Goal: Transaction & Acquisition: Purchase product/service

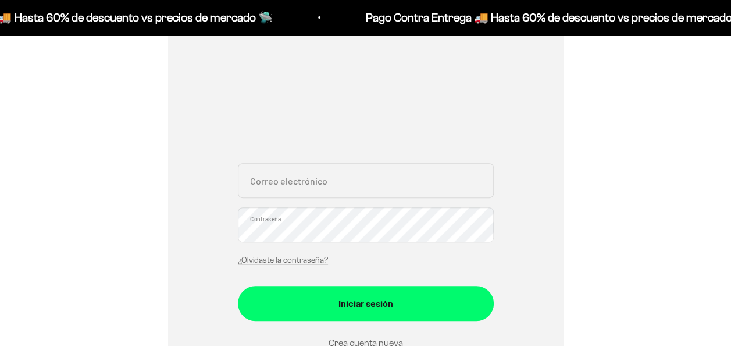
scroll to position [171, 0]
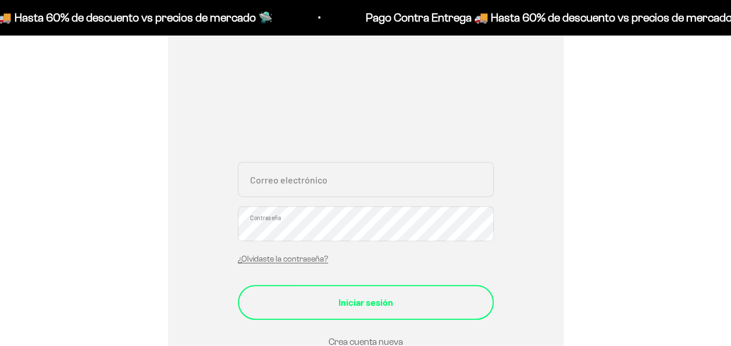
type input "[EMAIL_ADDRESS][DOMAIN_NAME]"
click at [374, 292] on button "Iniciar sesión" at bounding box center [366, 302] width 256 height 35
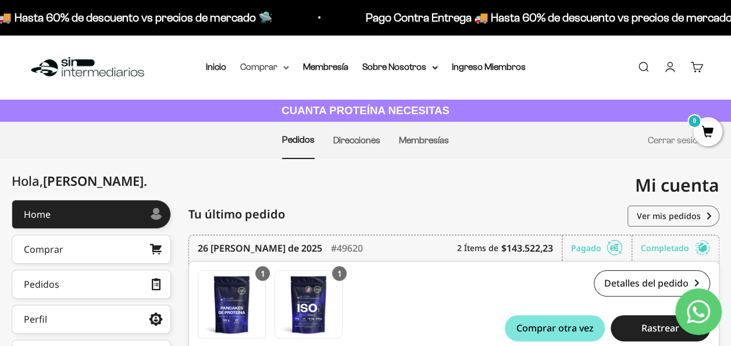
click at [263, 71] on summary "Comprar" at bounding box center [264, 66] width 49 height 15
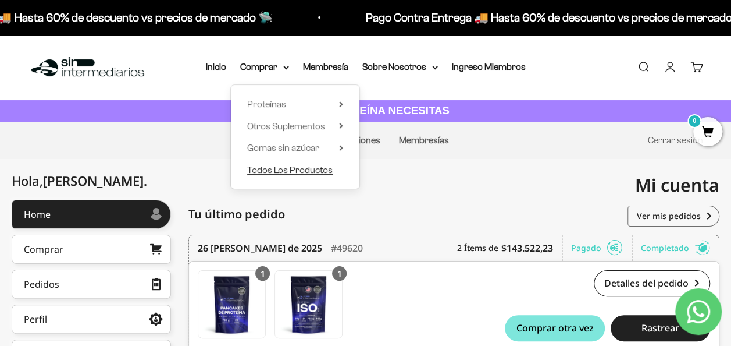
click at [304, 174] on span "Todos Los Productos" at bounding box center [290, 170] width 86 height 10
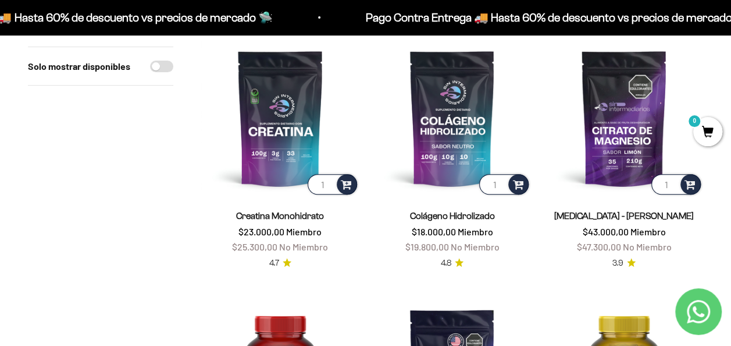
scroll to position [144, 0]
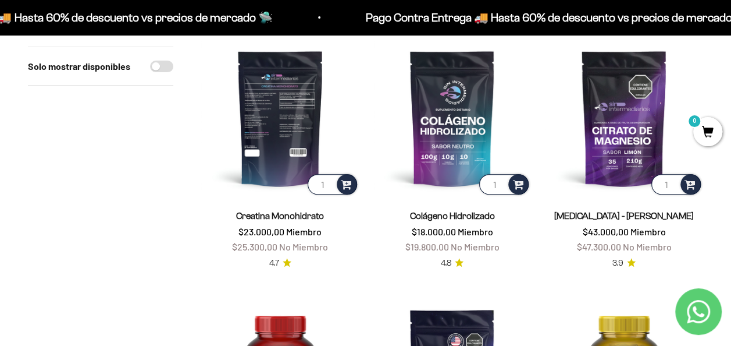
click at [248, 148] on img at bounding box center [280, 118] width 158 height 158
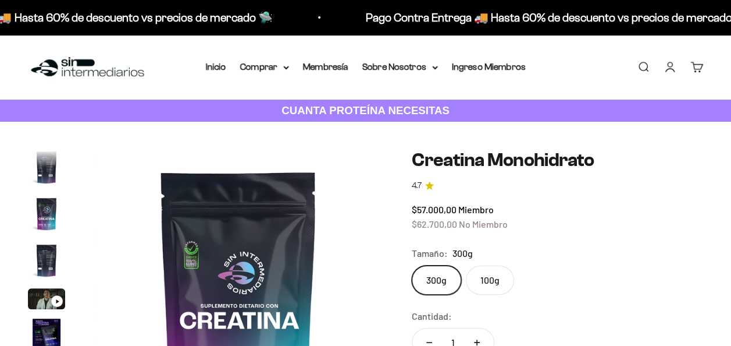
scroll to position [0, 2383]
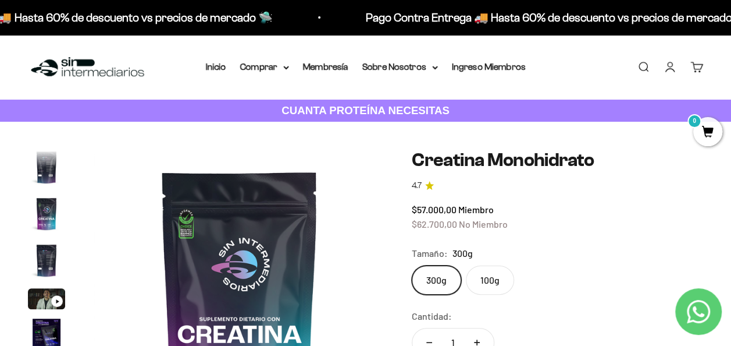
click at [497, 278] on label "100g" at bounding box center [490, 279] width 48 height 29
click at [412, 265] on input "100g" at bounding box center [411, 265] width 1 height 1
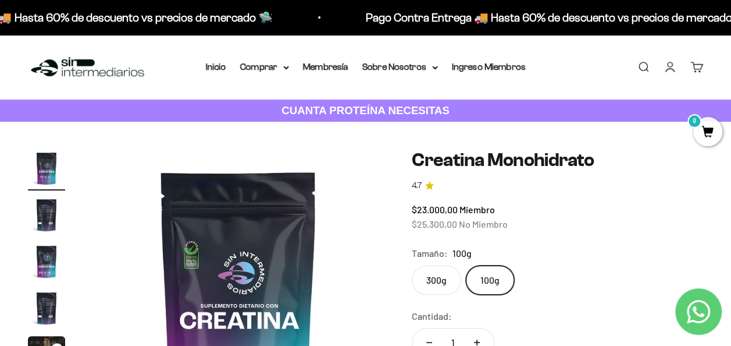
click at [435, 279] on label "300g" at bounding box center [436, 279] width 49 height 29
click at [412, 265] on input "300g" at bounding box center [411, 265] width 1 height 1
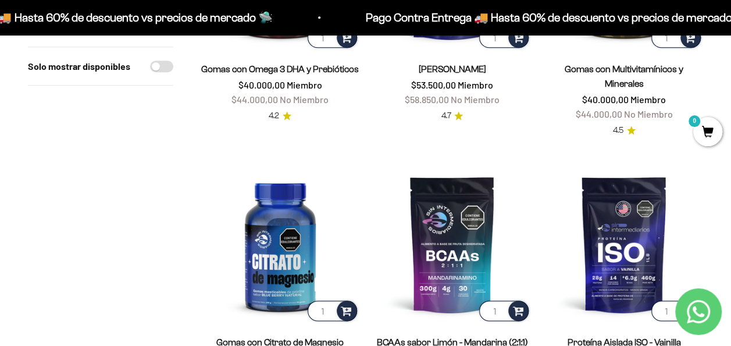
scroll to position [695, 0]
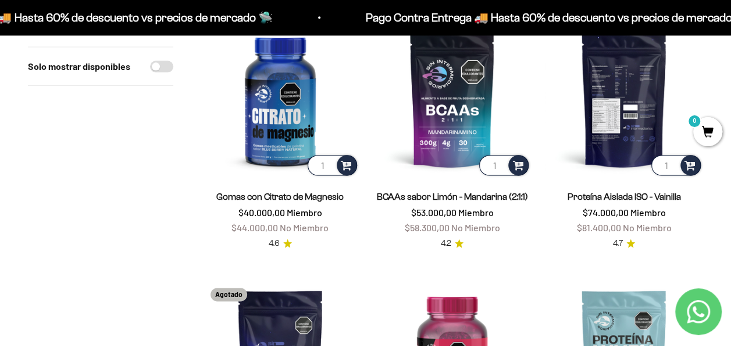
click at [613, 73] on img at bounding box center [624, 98] width 158 height 158
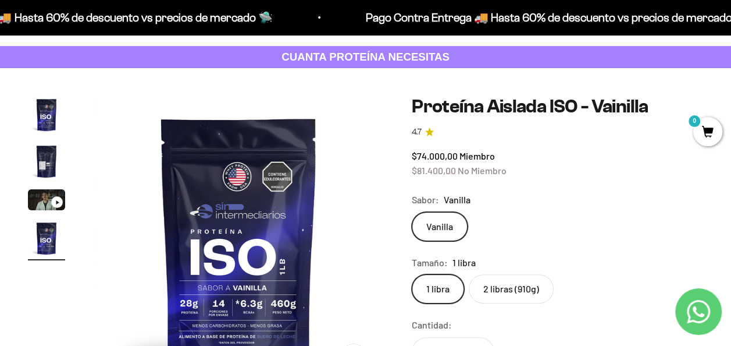
click at [500, 282] on label "2 libras (910g)" at bounding box center [511, 288] width 85 height 29
click at [412, 274] on input "2 libras (910g)" at bounding box center [411, 273] width 1 height 1
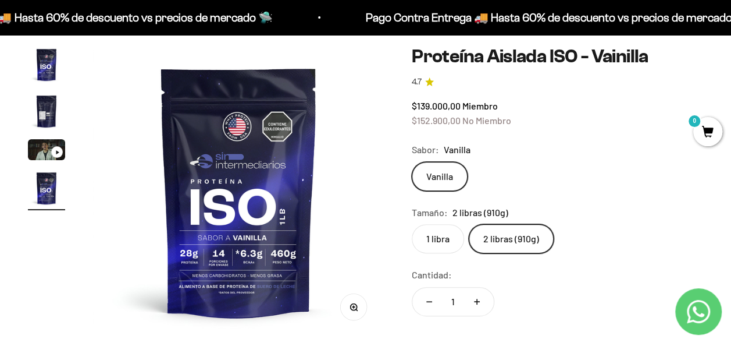
scroll to position [103, 0]
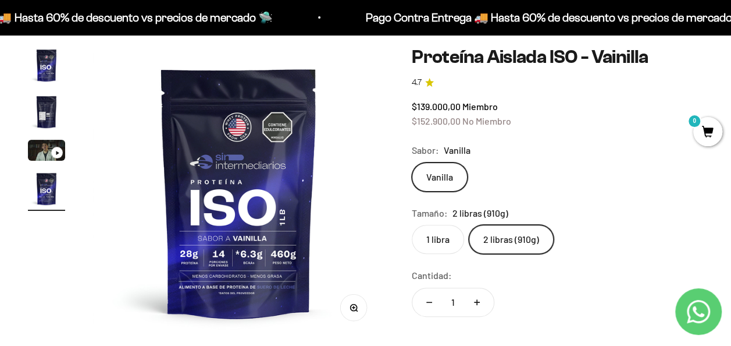
click at [447, 246] on label "1 libra" at bounding box center [438, 239] width 52 height 29
click at [412, 225] on input "1 libra" at bounding box center [411, 224] width 1 height 1
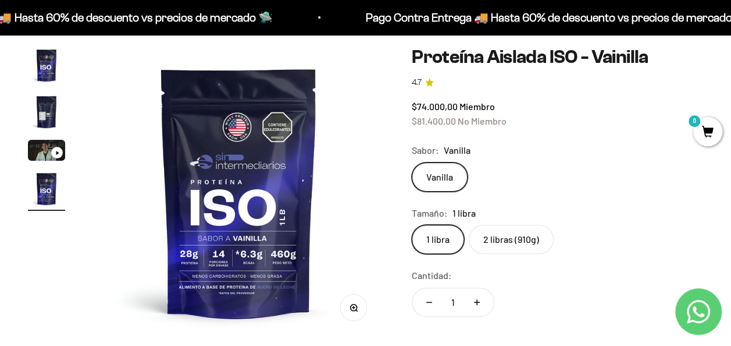
click at [502, 232] on label "2 libras (910g)" at bounding box center [511, 239] width 85 height 29
click at [412, 225] on input "2 libras (910g)" at bounding box center [411, 224] width 1 height 1
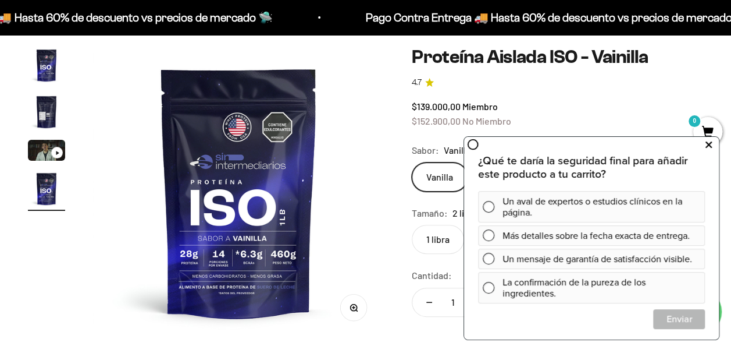
click at [705, 143] on button at bounding box center [708, 144] width 21 height 19
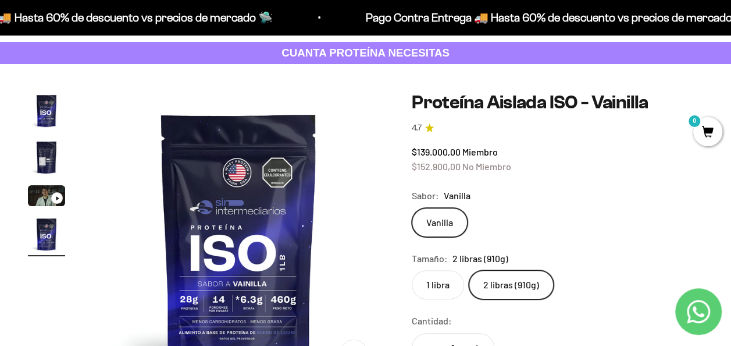
scroll to position [58, 0]
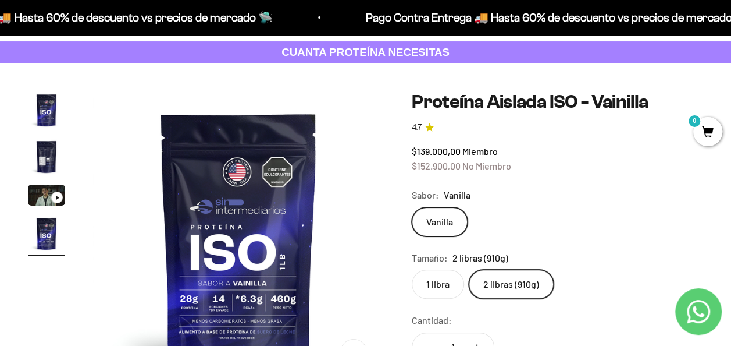
click at [442, 284] on label "1 libra" at bounding box center [438, 283] width 52 height 29
click at [412, 269] on input "1 libra" at bounding box center [411, 269] width 1 height 1
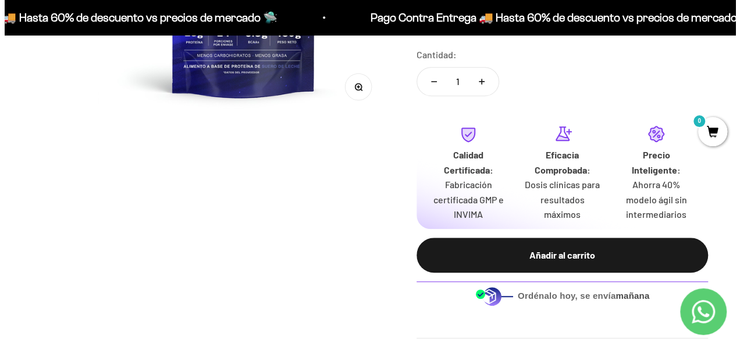
scroll to position [324, 0]
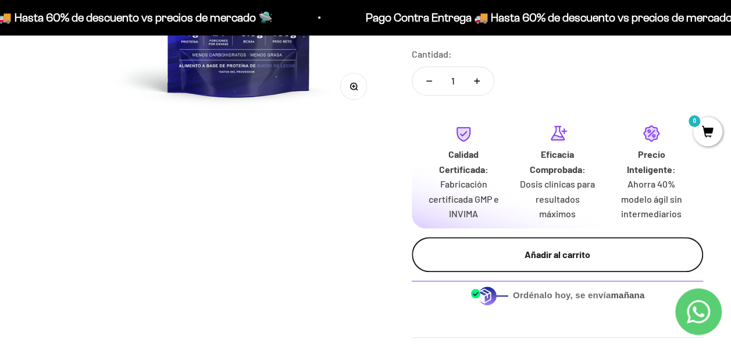
click at [589, 265] on button "Añadir al carrito" at bounding box center [558, 254] width 292 height 35
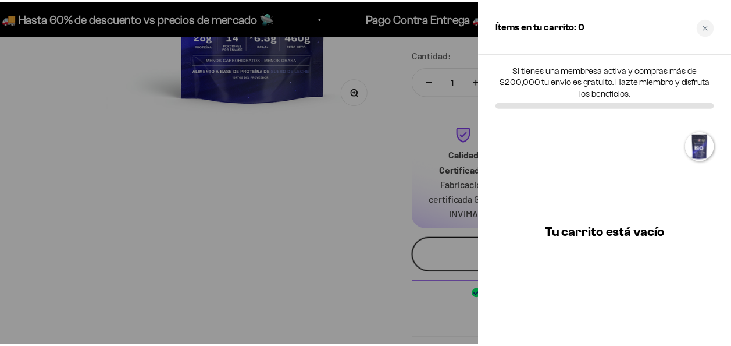
scroll to position [0, 908]
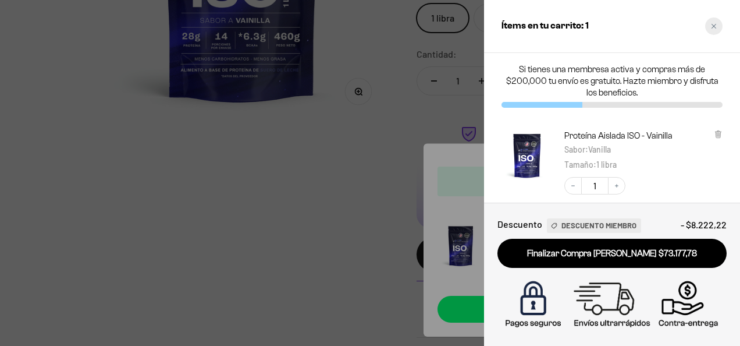
click at [716, 29] on icon "Close cart" at bounding box center [714, 26] width 6 height 6
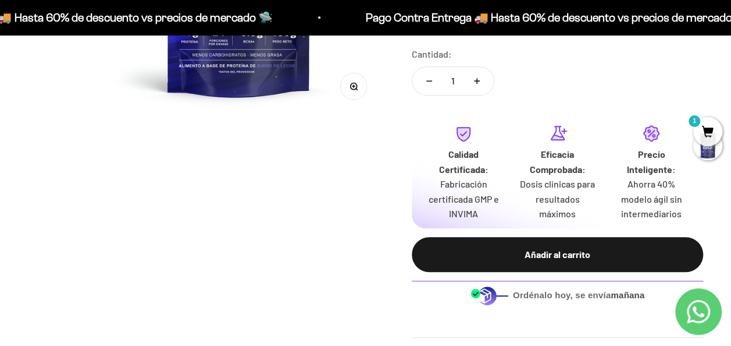
scroll to position [0, 0]
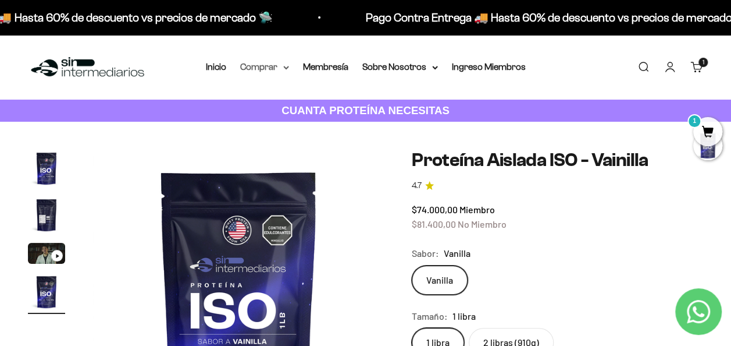
click at [273, 67] on summary "Comprar" at bounding box center [264, 66] width 49 height 15
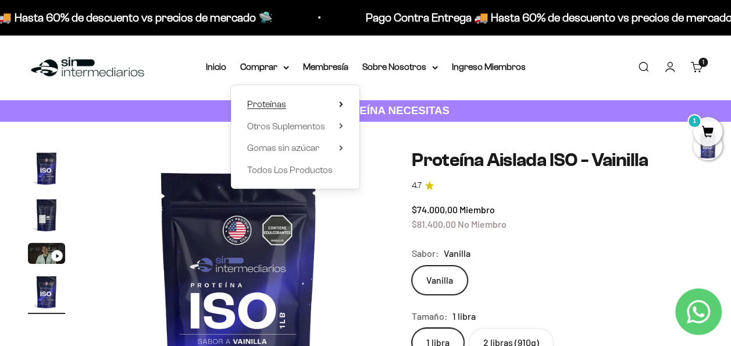
click at [290, 105] on summary "Proteínas" at bounding box center [295, 104] width 96 height 15
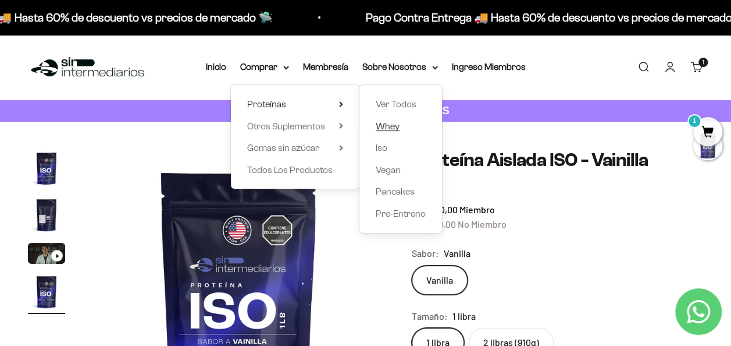
click at [388, 126] on span "Whey" at bounding box center [388, 126] width 24 height 10
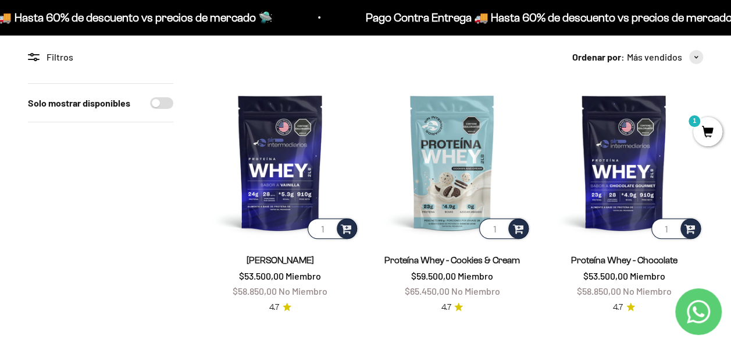
scroll to position [82, 0]
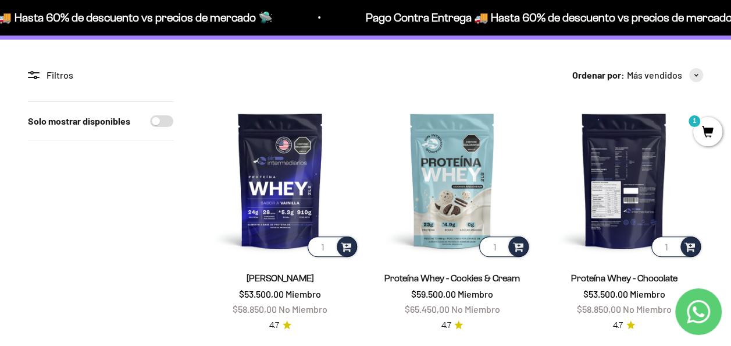
click at [604, 183] on img at bounding box center [624, 180] width 158 height 158
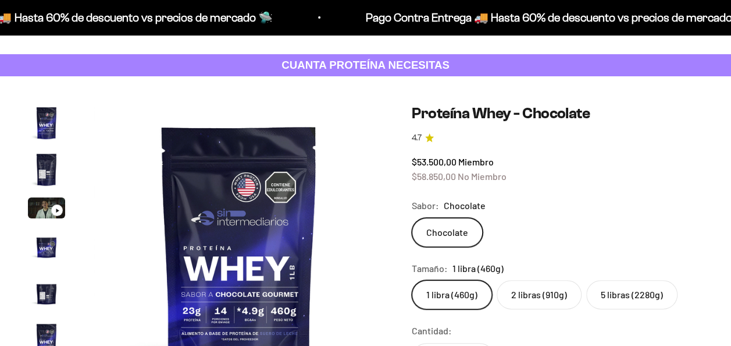
scroll to position [50, 0]
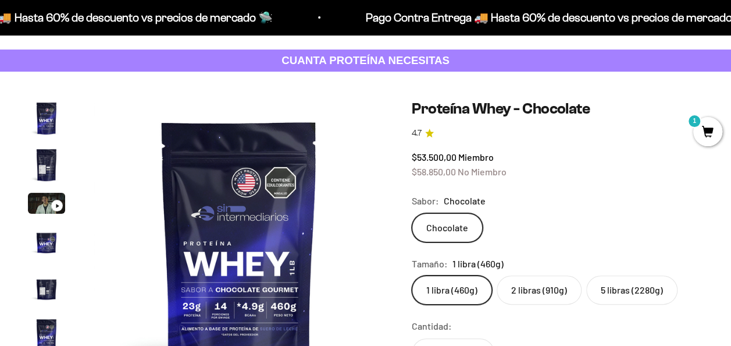
click at [531, 293] on label "2 libras (910g)" at bounding box center [539, 289] width 85 height 29
click at [412, 275] on input "2 libras (910g)" at bounding box center [411, 275] width 1 height 1
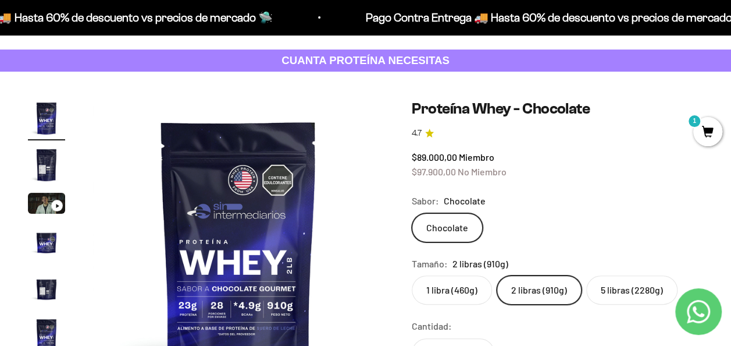
click at [619, 292] on label "5 libras (2280g)" at bounding box center [631, 289] width 91 height 29
click at [412, 275] on input "5 libras (2280g)" at bounding box center [411, 275] width 1 height 1
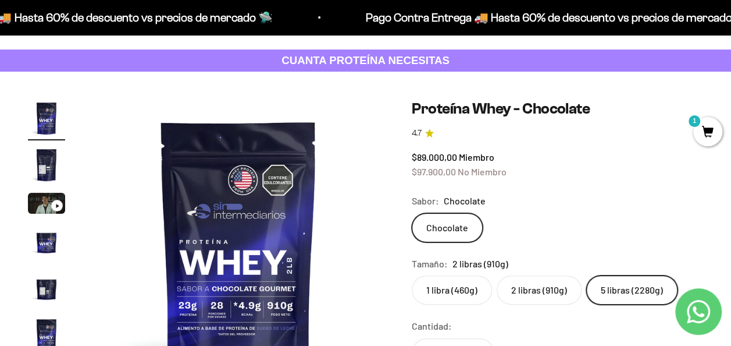
scroll to position [0, 894]
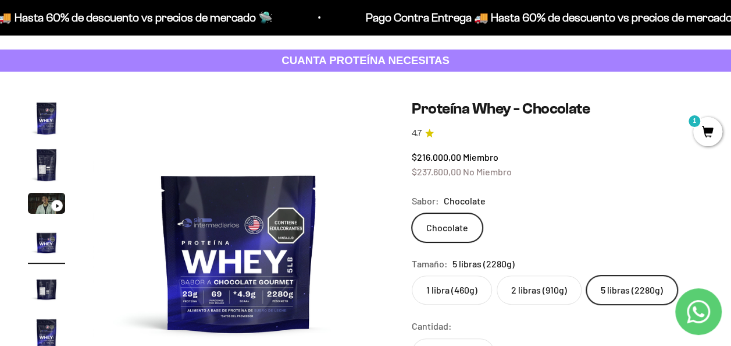
click at [552, 286] on label "2 libras (910g)" at bounding box center [539, 289] width 85 height 29
click at [412, 275] on input "2 libras (910g)" at bounding box center [411, 275] width 1 height 1
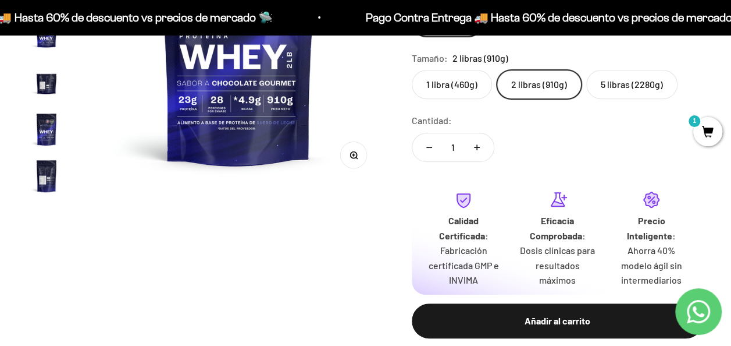
scroll to position [256, 0]
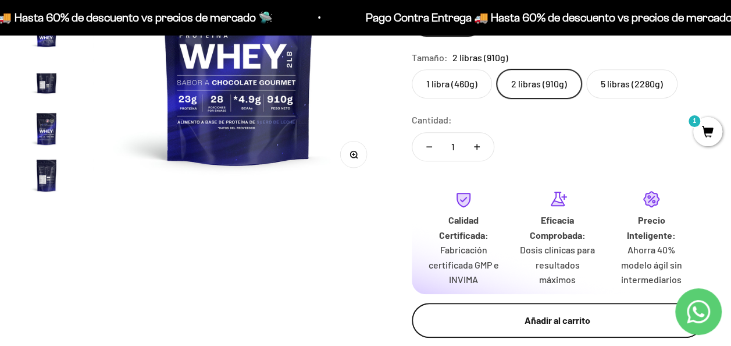
click at [548, 321] on div "Añadir al carrito" at bounding box center [557, 319] width 245 height 15
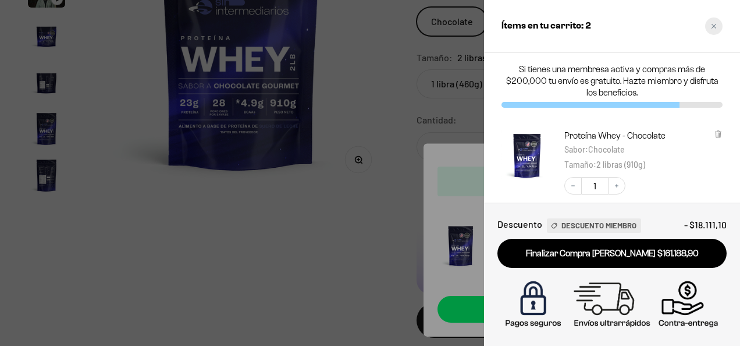
click at [708, 23] on div "Close cart" at bounding box center [713, 25] width 17 height 17
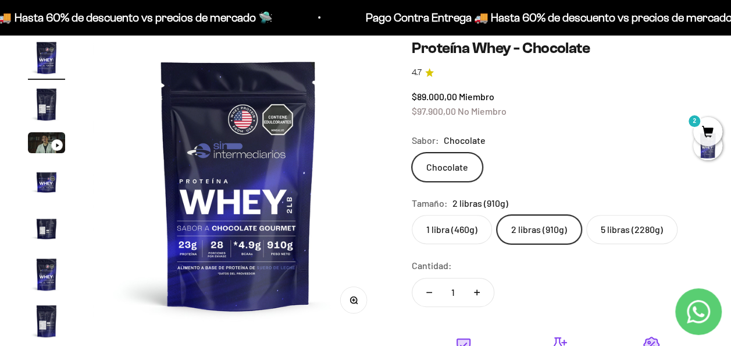
scroll to position [0, 0]
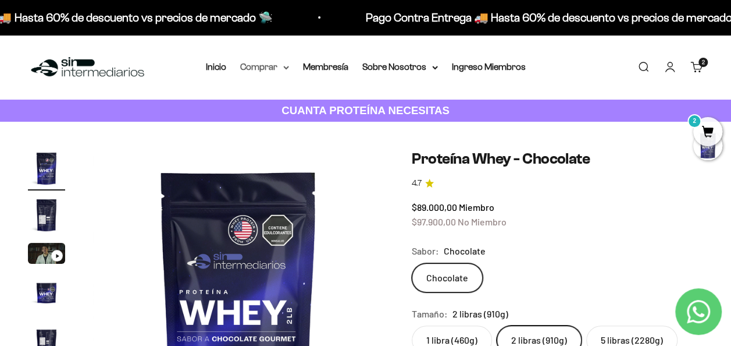
click at [280, 63] on summary "Comprar" at bounding box center [264, 66] width 49 height 15
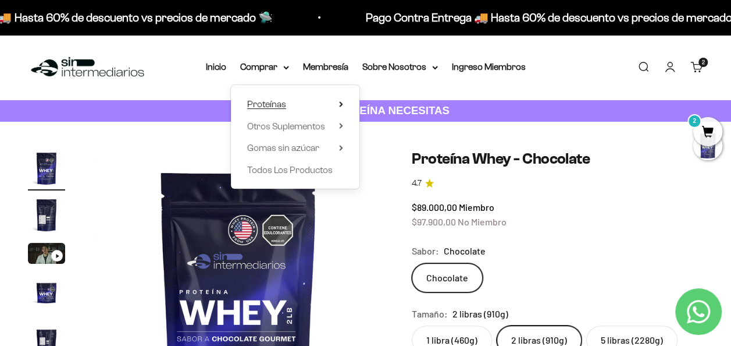
click at [285, 106] on span "Proteínas" at bounding box center [266, 104] width 39 height 10
click at [306, 129] on span "Otros Suplementos" at bounding box center [286, 126] width 78 height 10
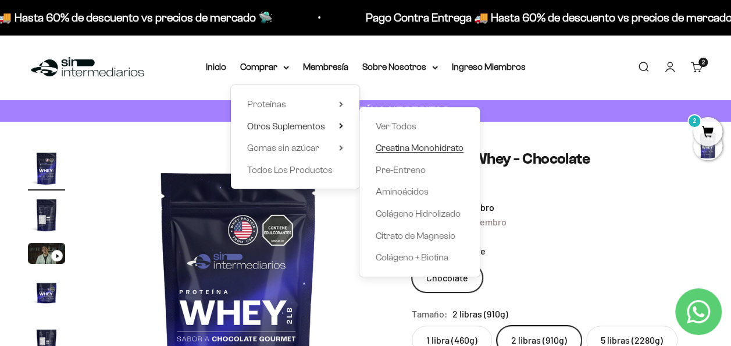
click at [387, 149] on span "Creatina Monohidrato" at bounding box center [420, 148] width 88 height 10
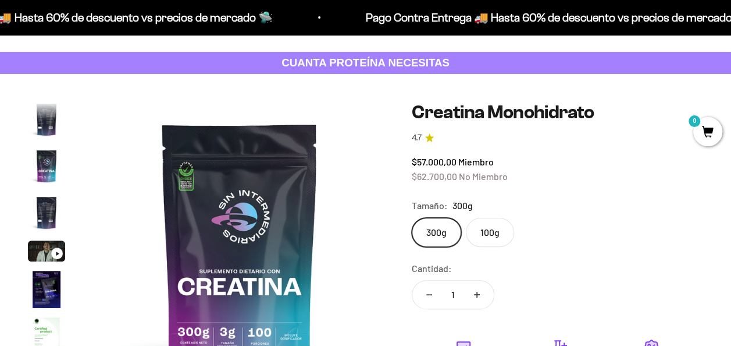
scroll to position [48, 0]
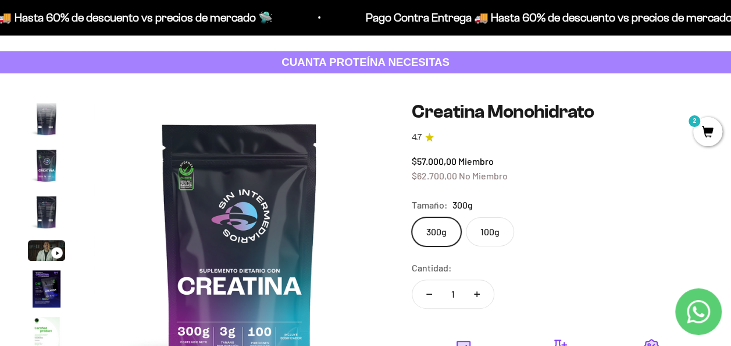
click at [493, 240] on label "100g" at bounding box center [490, 231] width 48 height 29
click at [412, 217] on input "100g" at bounding box center [411, 216] width 1 height 1
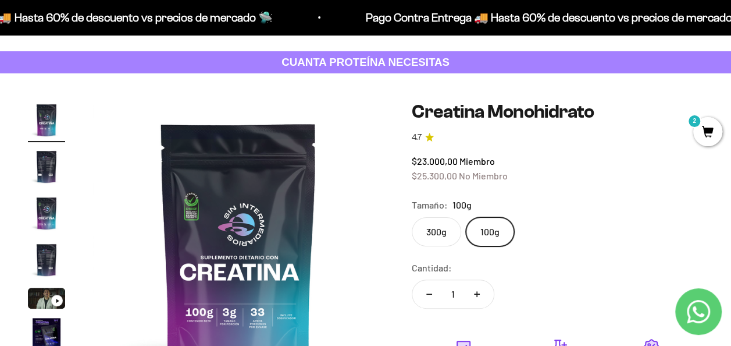
click at [438, 228] on label "300g" at bounding box center [436, 231] width 49 height 29
click at [412, 217] on input "300g" at bounding box center [411, 216] width 1 height 1
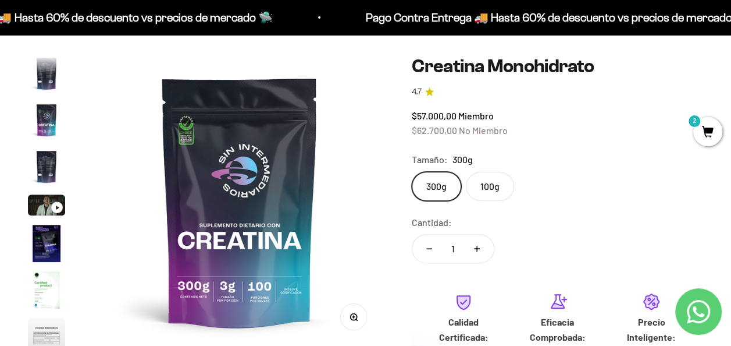
scroll to position [93, 0]
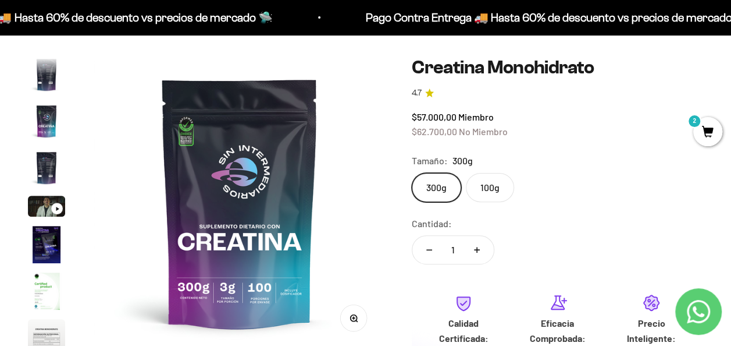
click at [499, 179] on label "100g" at bounding box center [490, 187] width 48 height 29
click at [412, 173] on input "100g" at bounding box center [411, 172] width 1 height 1
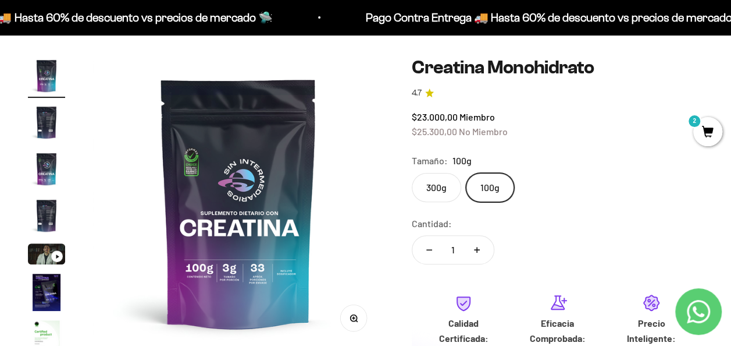
click at [430, 192] on label "300g" at bounding box center [436, 187] width 49 height 29
click at [412, 173] on input "300g" at bounding box center [411, 172] width 1 height 1
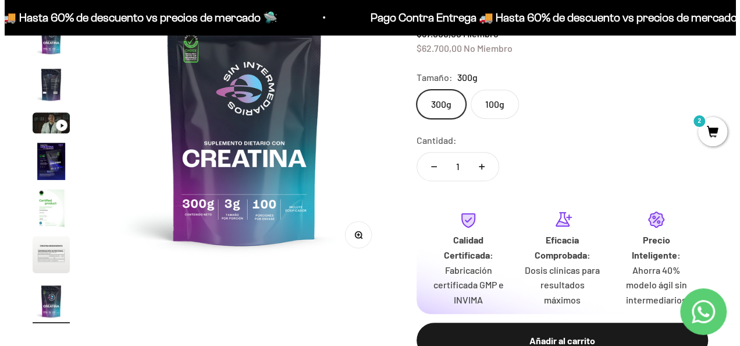
scroll to position [239, 0]
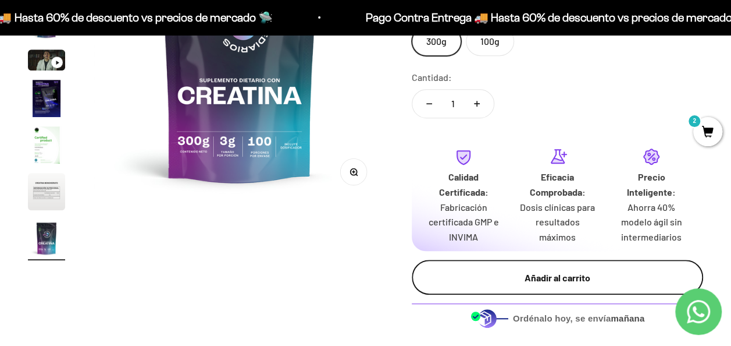
click at [505, 277] on div "Añadir al carrito" at bounding box center [557, 277] width 245 height 15
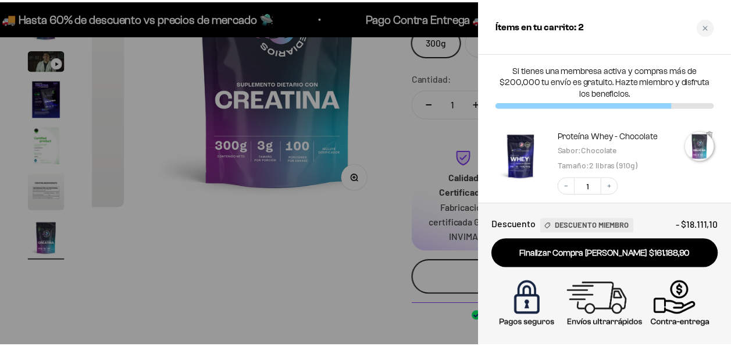
scroll to position [0, 2422]
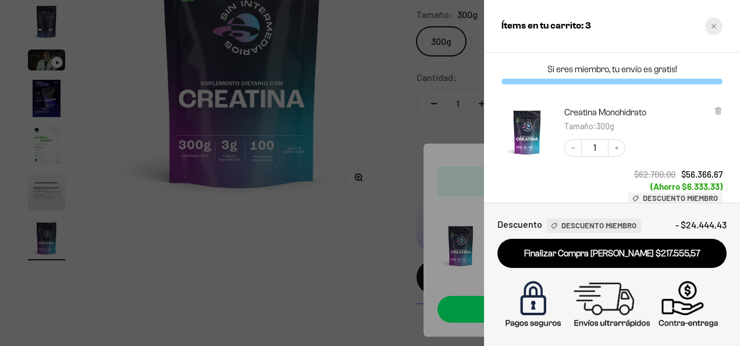
click at [716, 24] on icon "Close cart" at bounding box center [714, 26] width 6 height 6
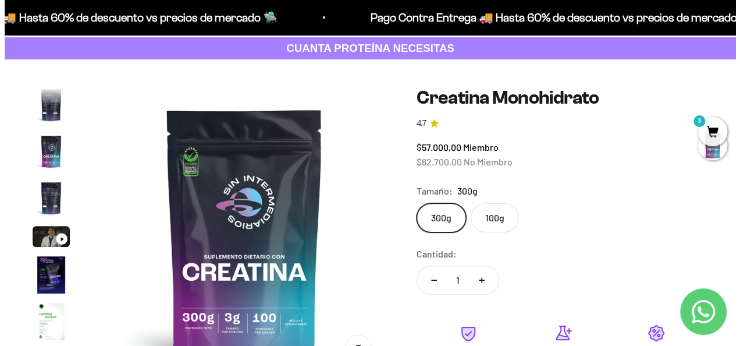
scroll to position [61, 0]
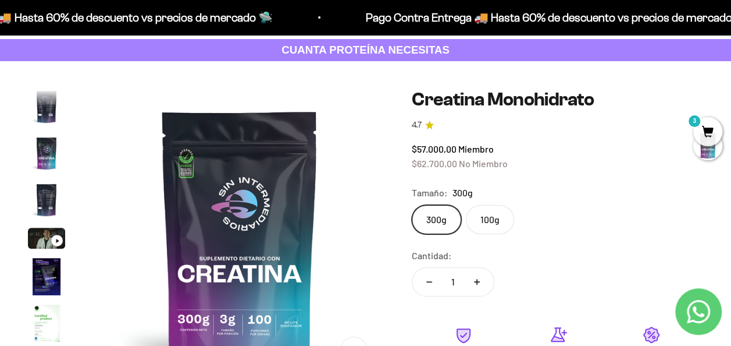
click at [701, 127] on span "3" at bounding box center [708, 131] width 29 height 29
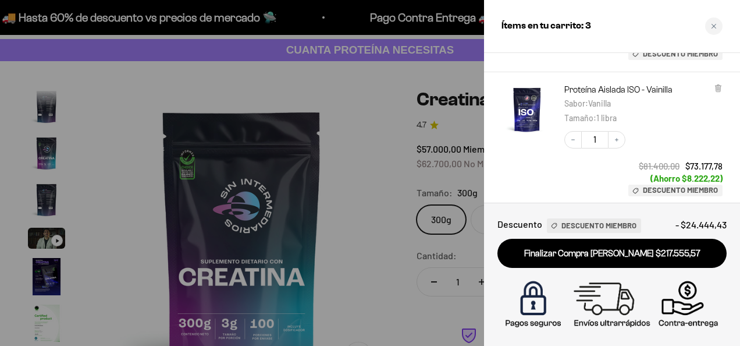
scroll to position [287, 0]
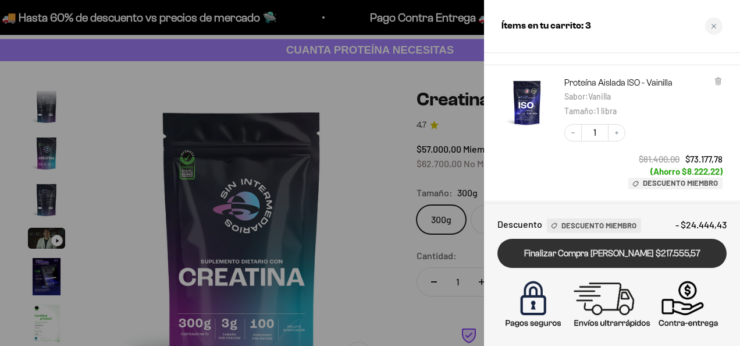
click at [587, 254] on link "Finalizar Compra Segura $217.555,57" at bounding box center [611, 254] width 229 height 30
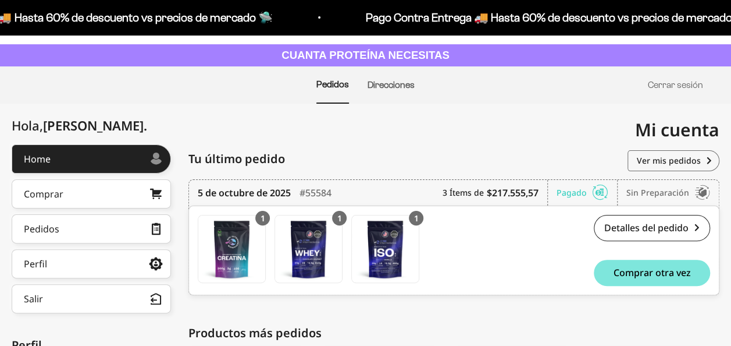
scroll to position [98, 0]
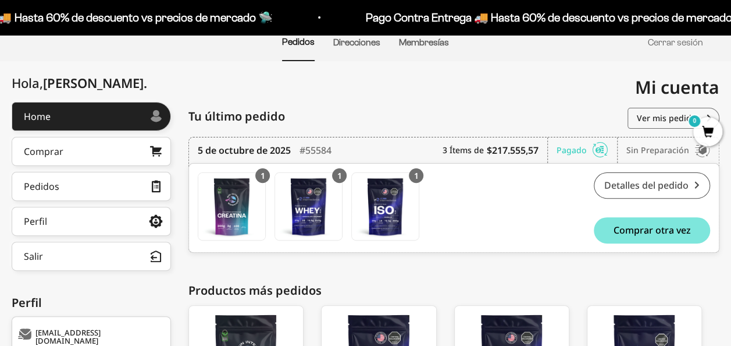
click at [664, 179] on link "Detalles del pedido" at bounding box center [652, 185] width 116 height 26
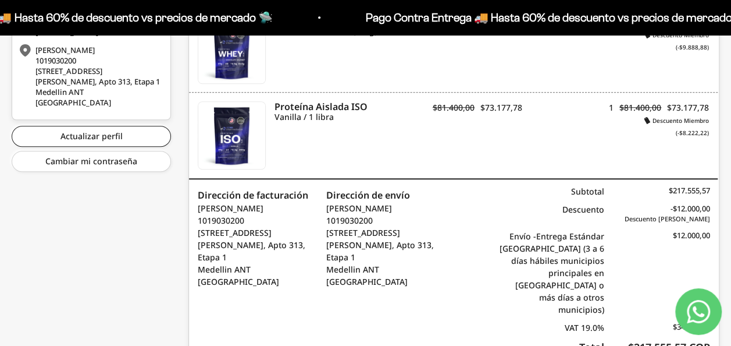
scroll to position [455, 0]
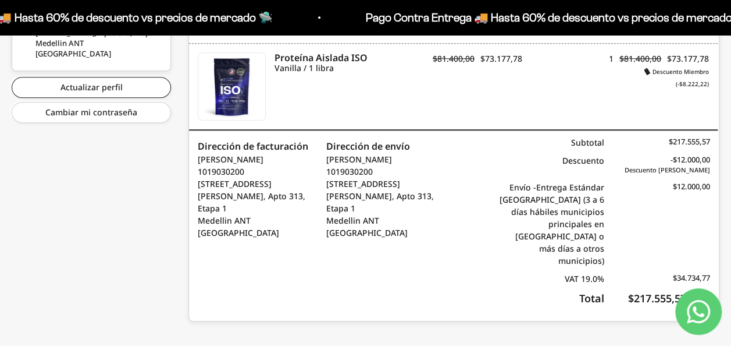
click at [695, 304] on icon "Contact us on WhatsApp" at bounding box center [698, 311] width 23 height 23
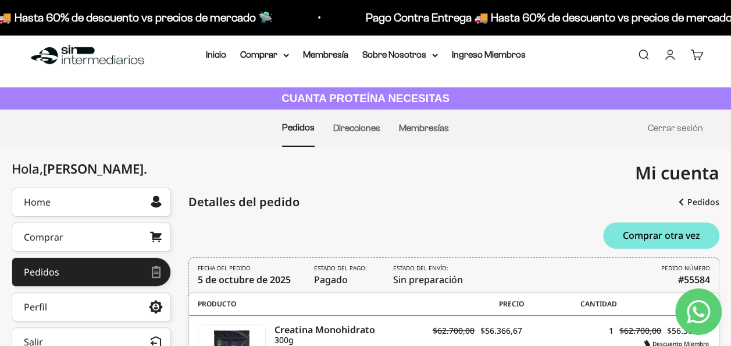
scroll to position [0, 0]
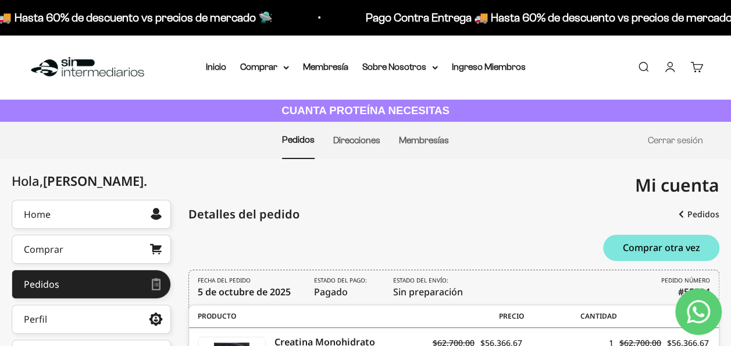
click at [674, 72] on link "Cuenta" at bounding box center [670, 67] width 13 height 13
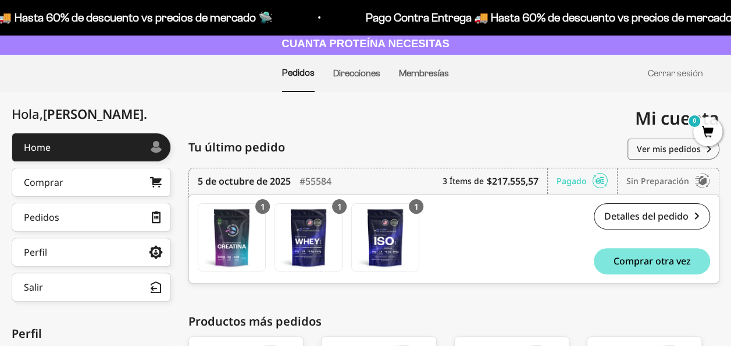
scroll to position [67, 0]
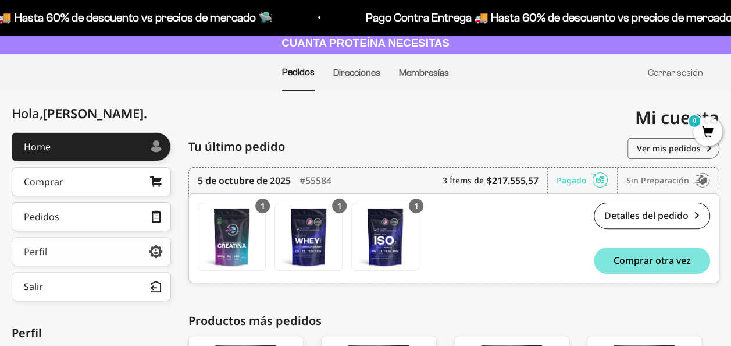
click at [93, 248] on link "Perfil" at bounding box center [91, 251] width 159 height 29
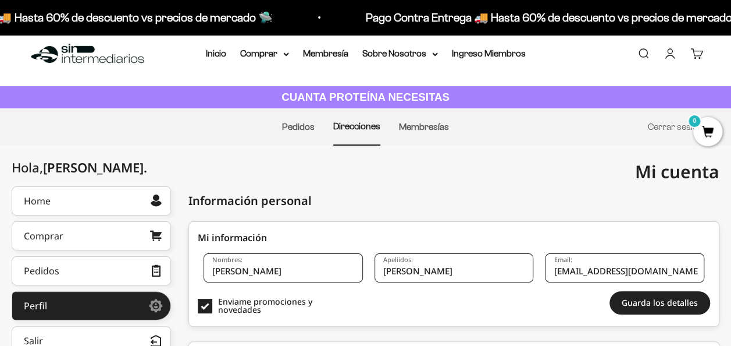
scroll to position [14, 0]
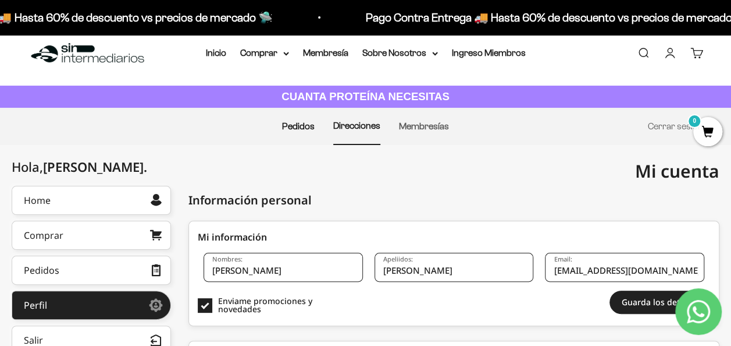
click at [306, 127] on link "Pedidos" at bounding box center [298, 126] width 33 height 10
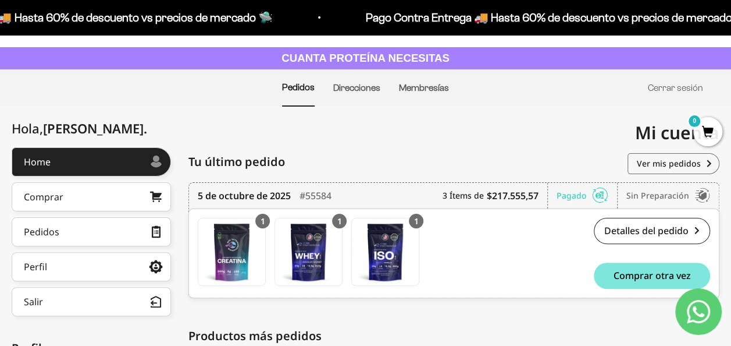
scroll to position [52, 0]
